Goal: Find contact information: Find contact information

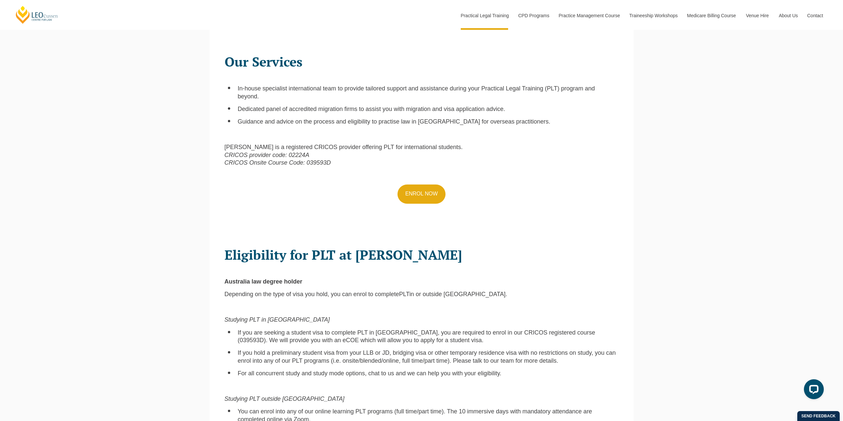
scroll to position [232, 0]
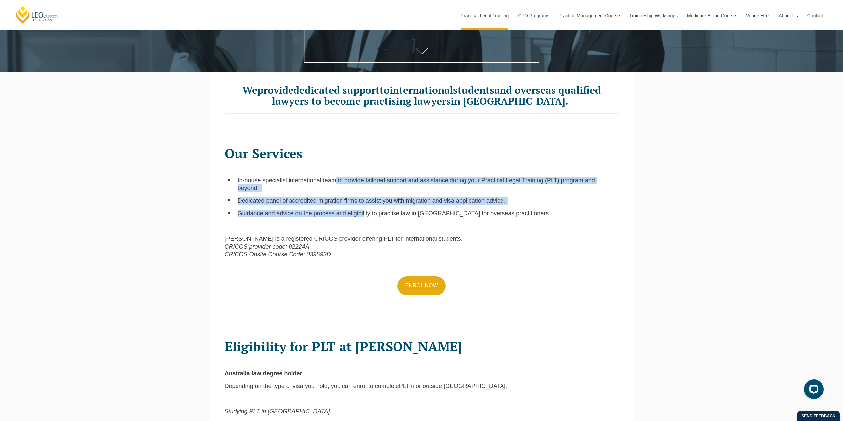
drag, startPoint x: 340, startPoint y: 181, endPoint x: 364, endPoint y: 218, distance: 43.5
click at [364, 217] on ul "In-house specialist international team to provide tailored support and assistan…" at bounding box center [422, 197] width 394 height 41
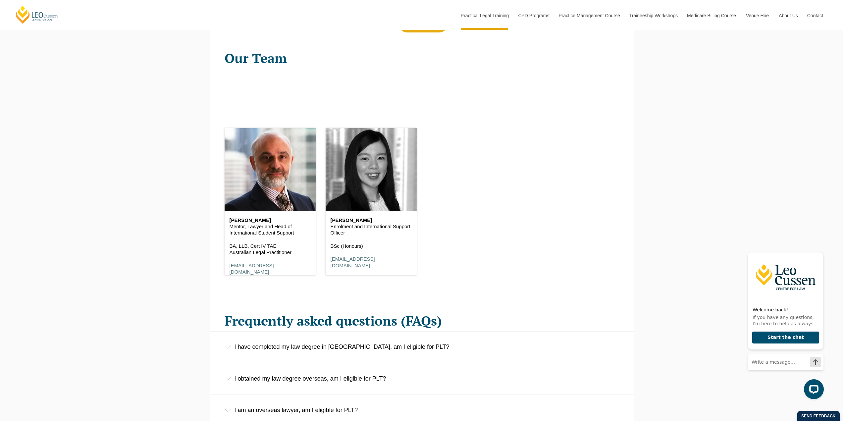
scroll to position [894, 0]
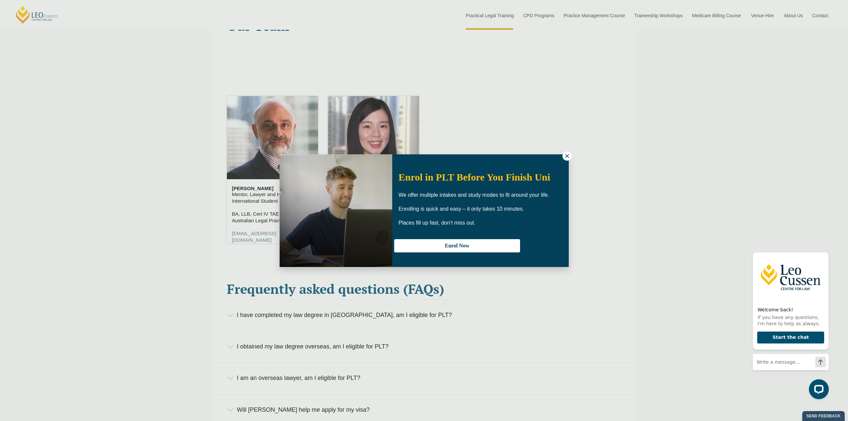
click at [565, 158] on icon at bounding box center [567, 156] width 6 height 6
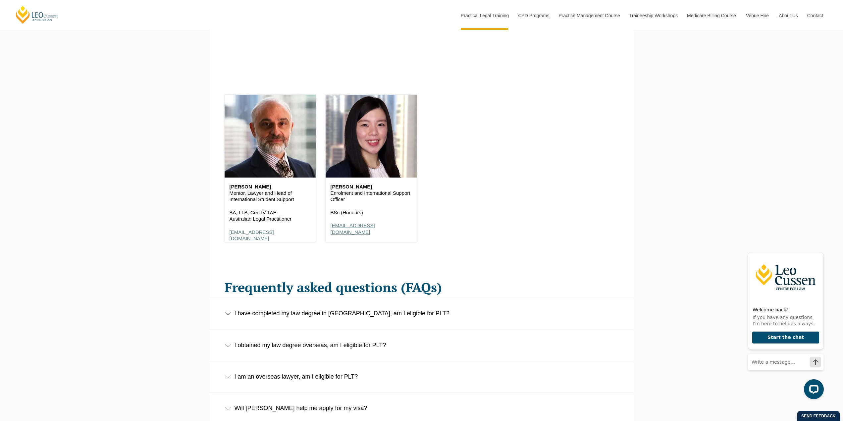
drag, startPoint x: 409, startPoint y: 227, endPoint x: 330, endPoint y: 229, distance: 79.2
click at [330, 229] on p "[EMAIL_ADDRESS][DOMAIN_NAME]" at bounding box center [370, 228] width 81 height 13
copy link "[EMAIL_ADDRESS][DOMAIN_NAME]"
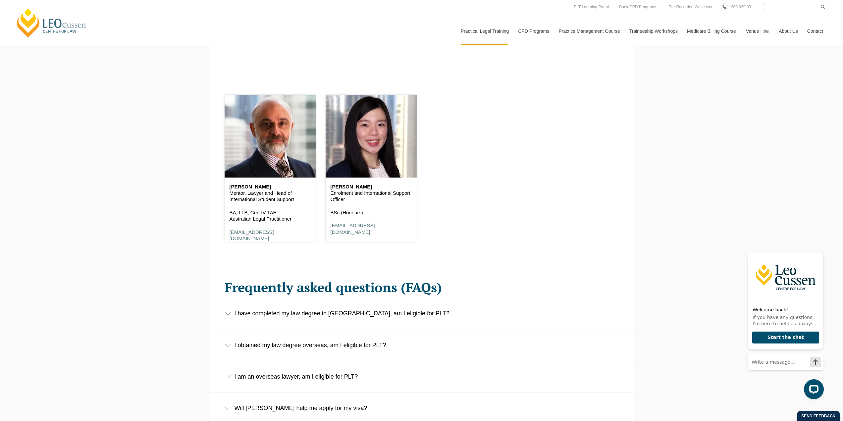
click at [408, 232] on div "[PERSON_NAME] Wee Enrolment and International Support Officer BSc (Honours) [EM…" at bounding box center [371, 210] width 91 height 64
drag, startPoint x: 405, startPoint y: 229, endPoint x: 332, endPoint y: 228, distance: 73.2
click at [332, 228] on p "[EMAIL_ADDRESS][DOMAIN_NAME]" at bounding box center [370, 228] width 81 height 13
click at [406, 228] on p "[EMAIL_ADDRESS][DOMAIN_NAME]" at bounding box center [370, 228] width 81 height 13
